Goal: Information Seeking & Learning: Find specific fact

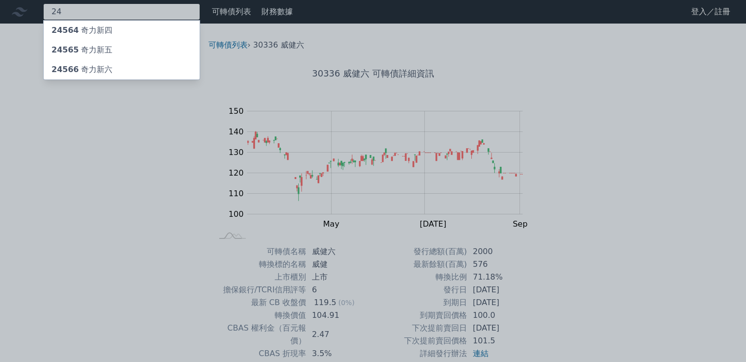
type input "2"
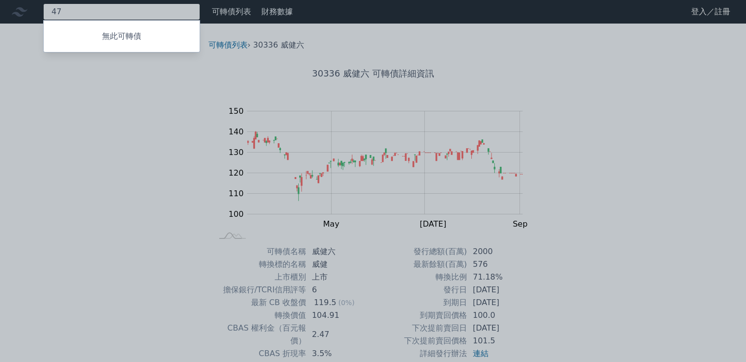
type input "4"
type input "6"
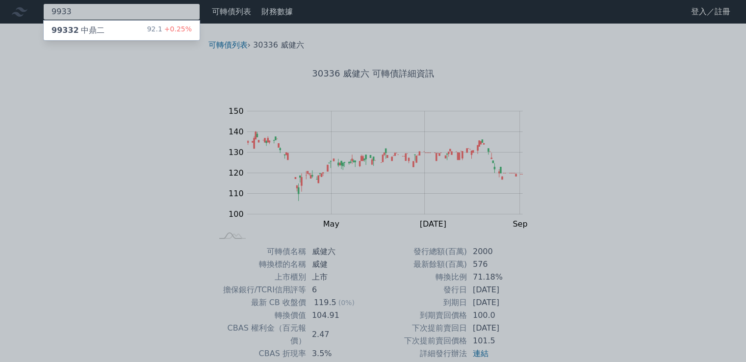
type input "9933"
click at [86, 25] on div "99332 中鼎二" at bounding box center [77, 31] width 53 height 12
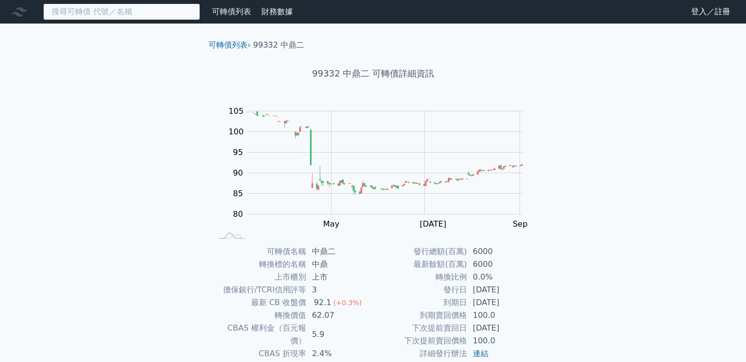
click at [102, 14] on input at bounding box center [121, 11] width 157 height 17
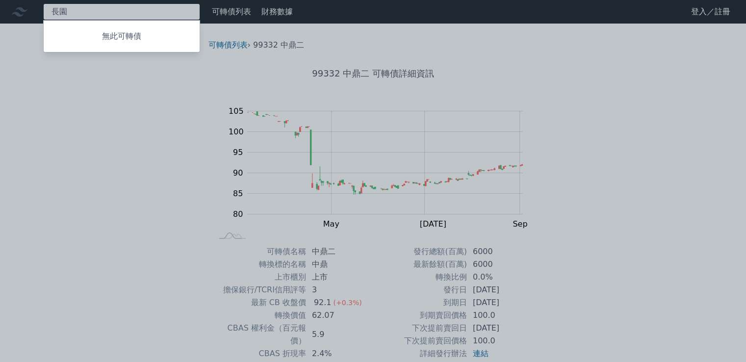
type input "長"
type input "台"
type input "錸"
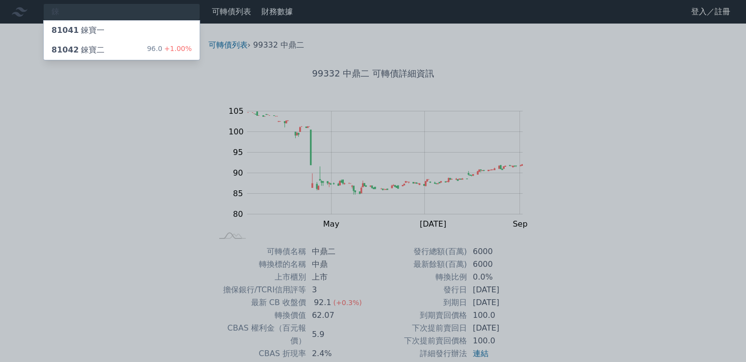
click at [85, 48] on div "81042 錸寶二" at bounding box center [77, 50] width 53 height 12
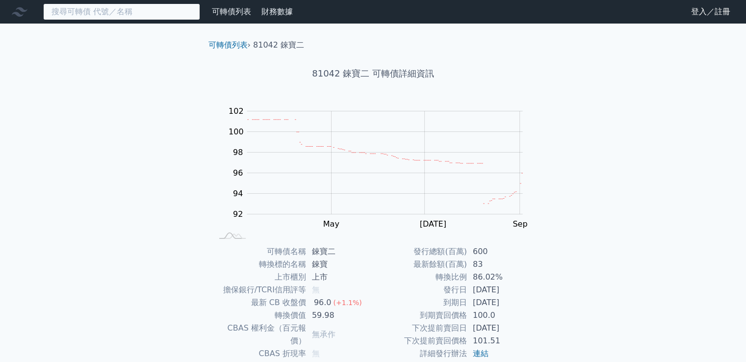
click at [123, 13] on input at bounding box center [121, 11] width 157 height 17
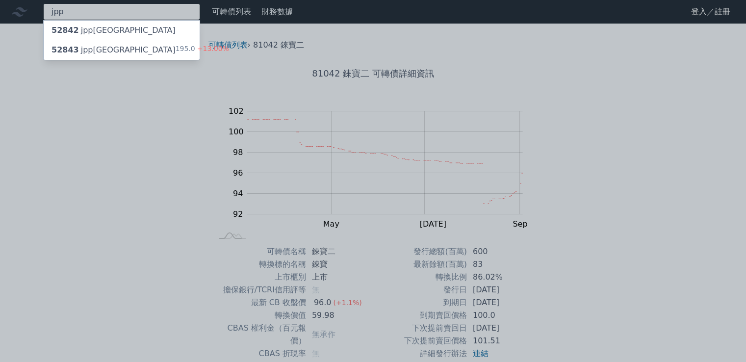
type input "jpp"
